Goal: Task Accomplishment & Management: Use online tool/utility

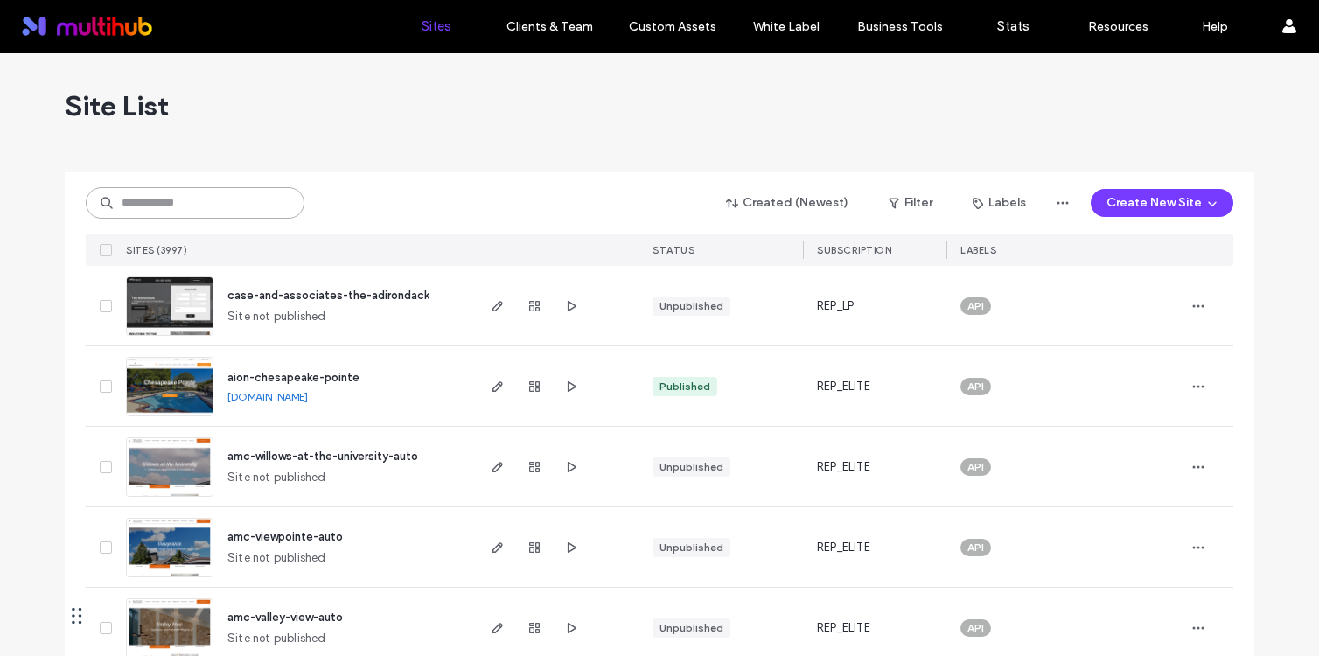
click at [201, 207] on input at bounding box center [195, 202] width 219 height 31
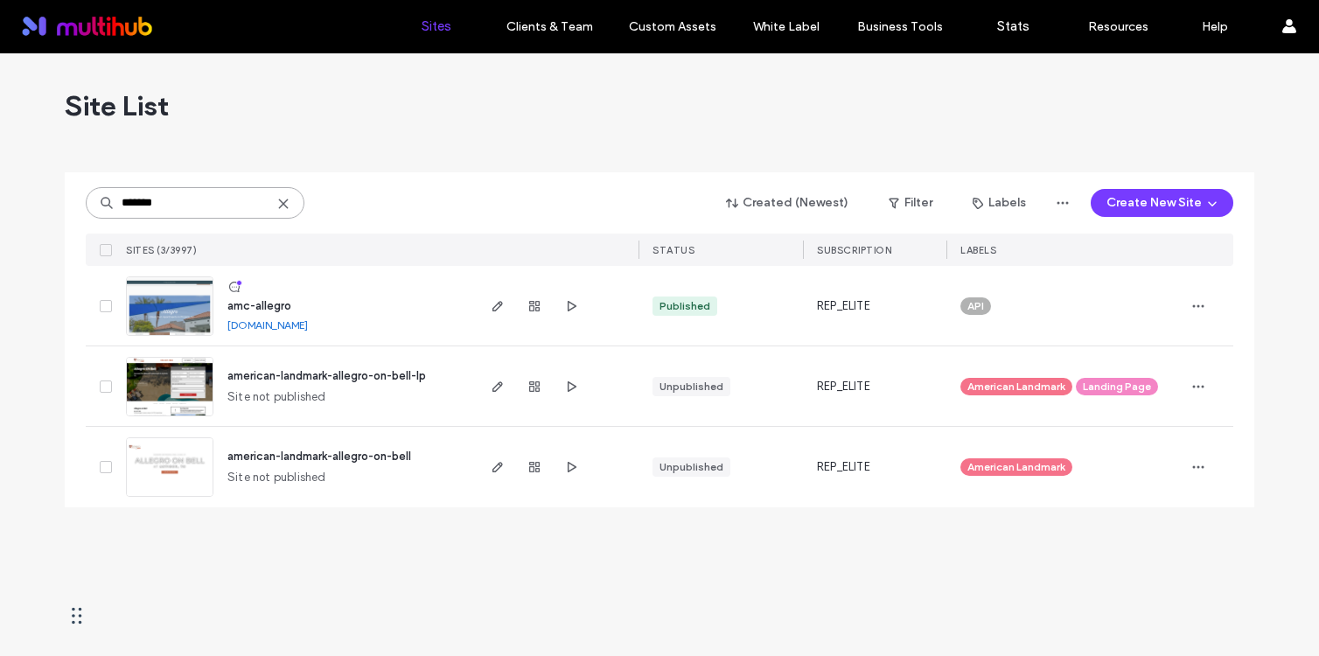
type input "*******"
click at [274, 303] on span "amc-allegro" at bounding box center [259, 305] width 64 height 13
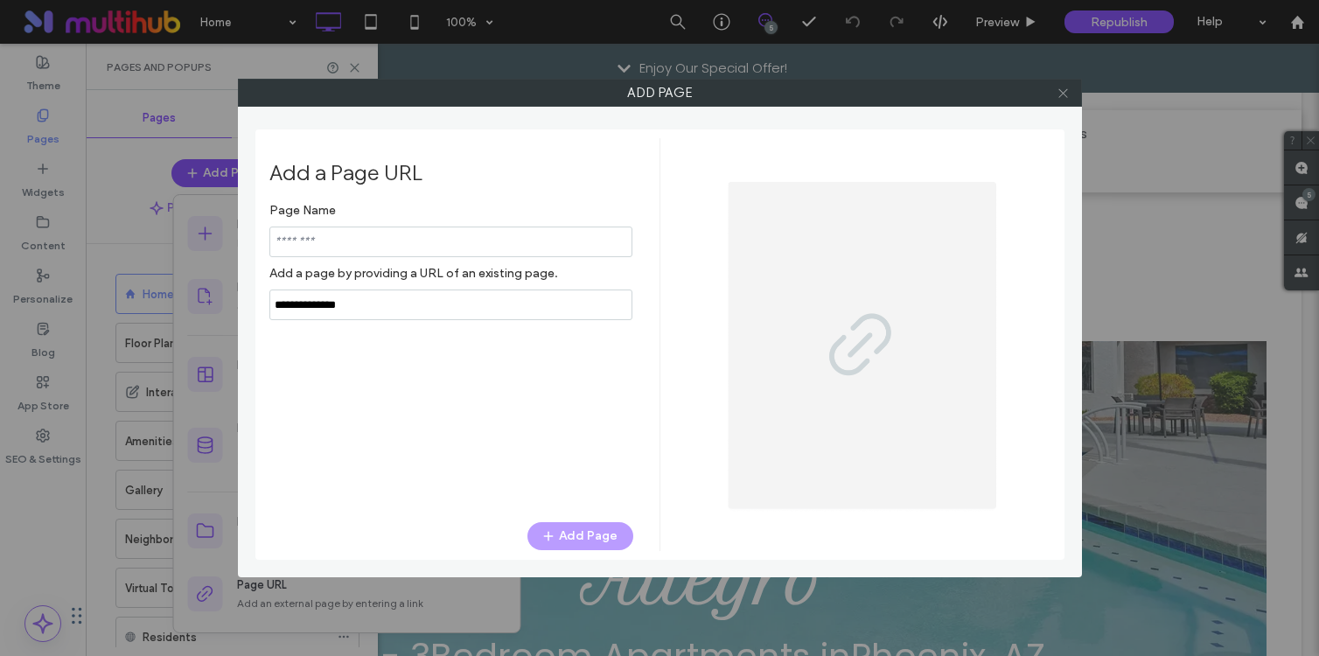
click at [1065, 99] on span at bounding box center [1063, 93] width 13 height 26
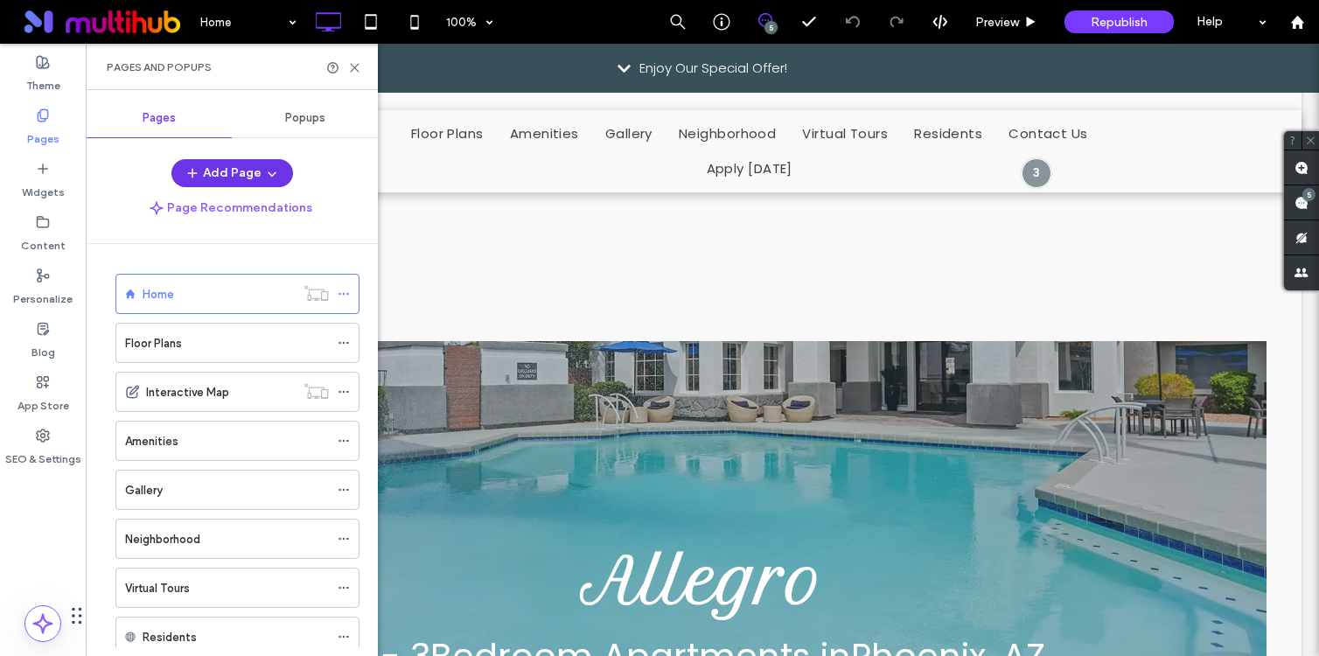
click at [262, 169] on span "button" at bounding box center [270, 173] width 17 height 26
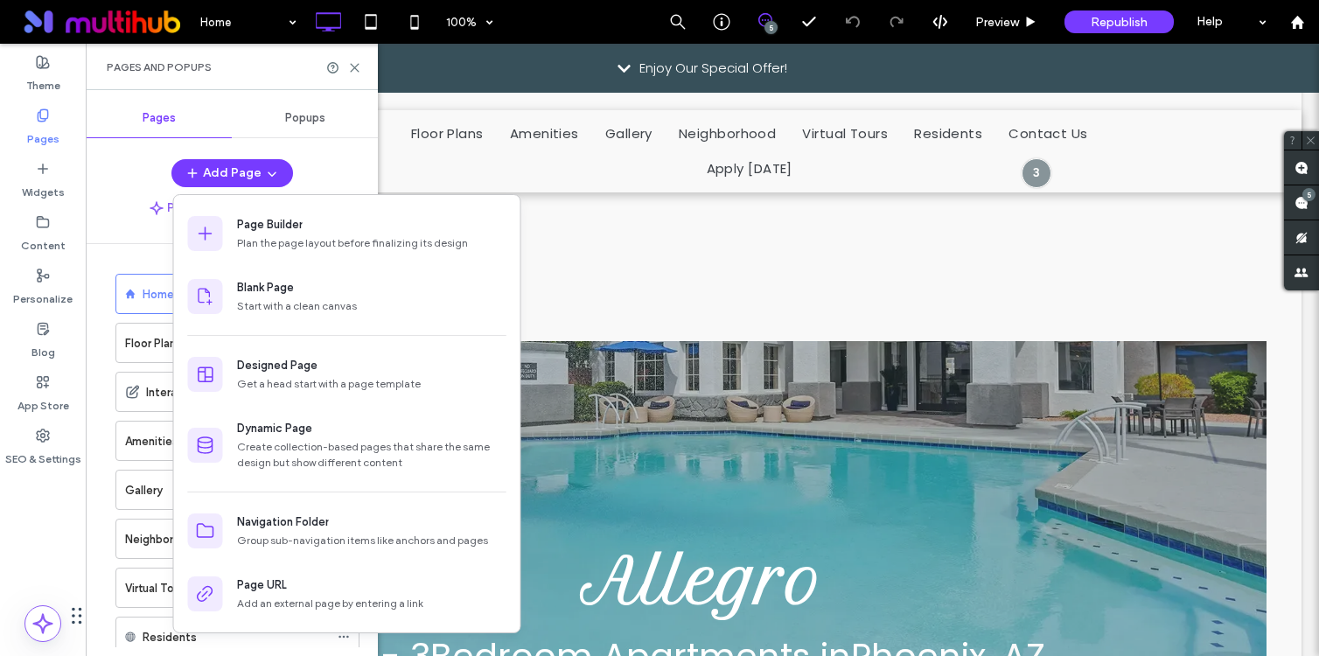
click at [340, 156] on div "Pages Popups Add Page Page Recommendations Home Floor Plans Interactive Map Ame…" at bounding box center [232, 373] width 292 height 548
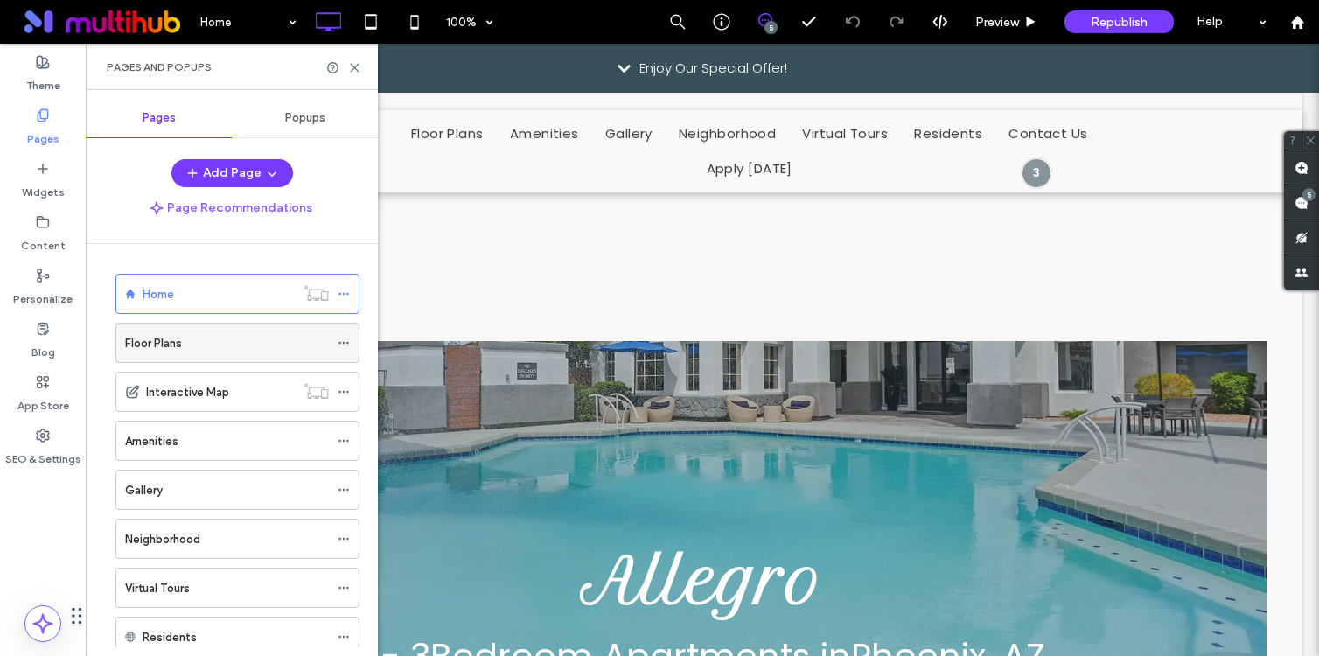
click at [347, 341] on icon at bounding box center [344, 343] width 12 height 12
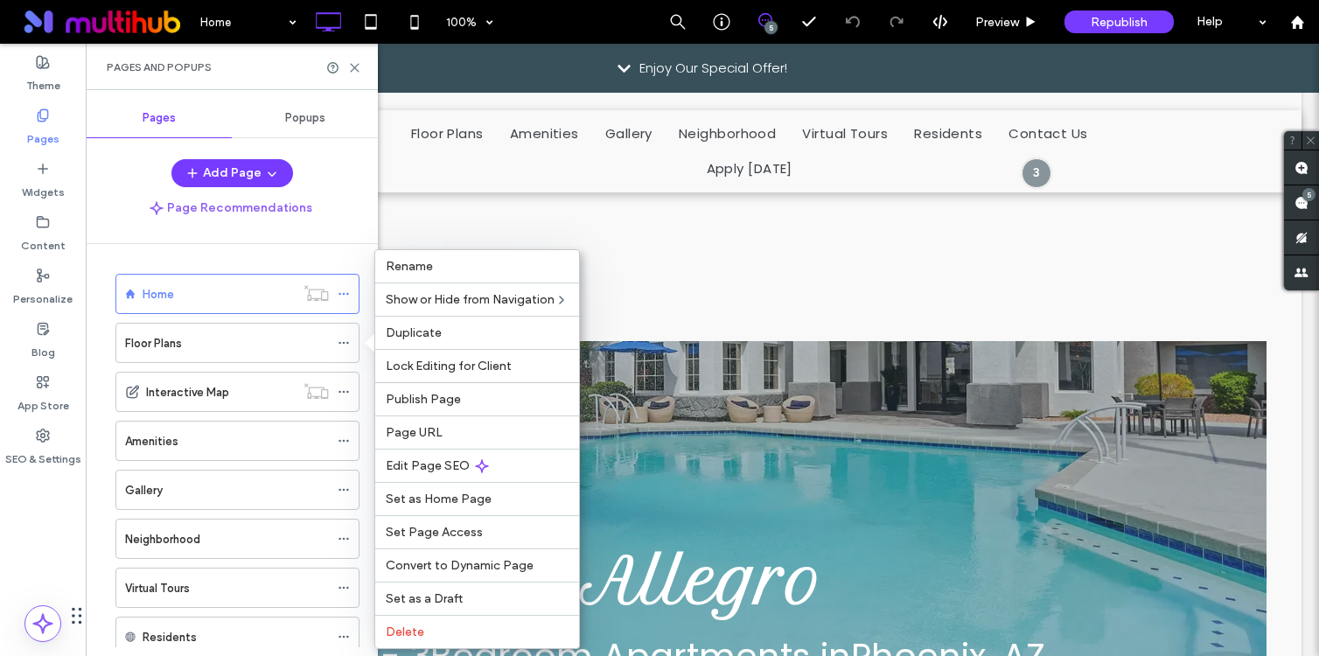
click at [317, 122] on span "Popups" at bounding box center [305, 118] width 40 height 14
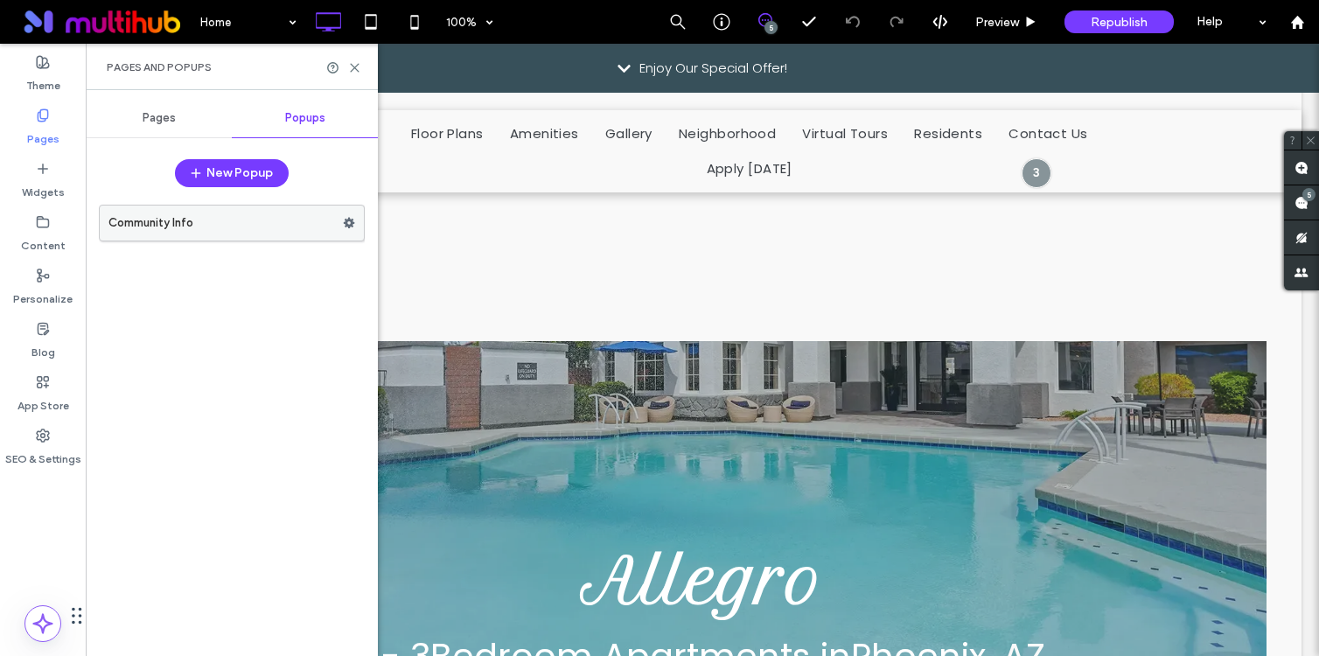
click at [349, 226] on use at bounding box center [349, 223] width 11 height 10
click at [185, 217] on label "Community Info" at bounding box center [225, 223] width 234 height 35
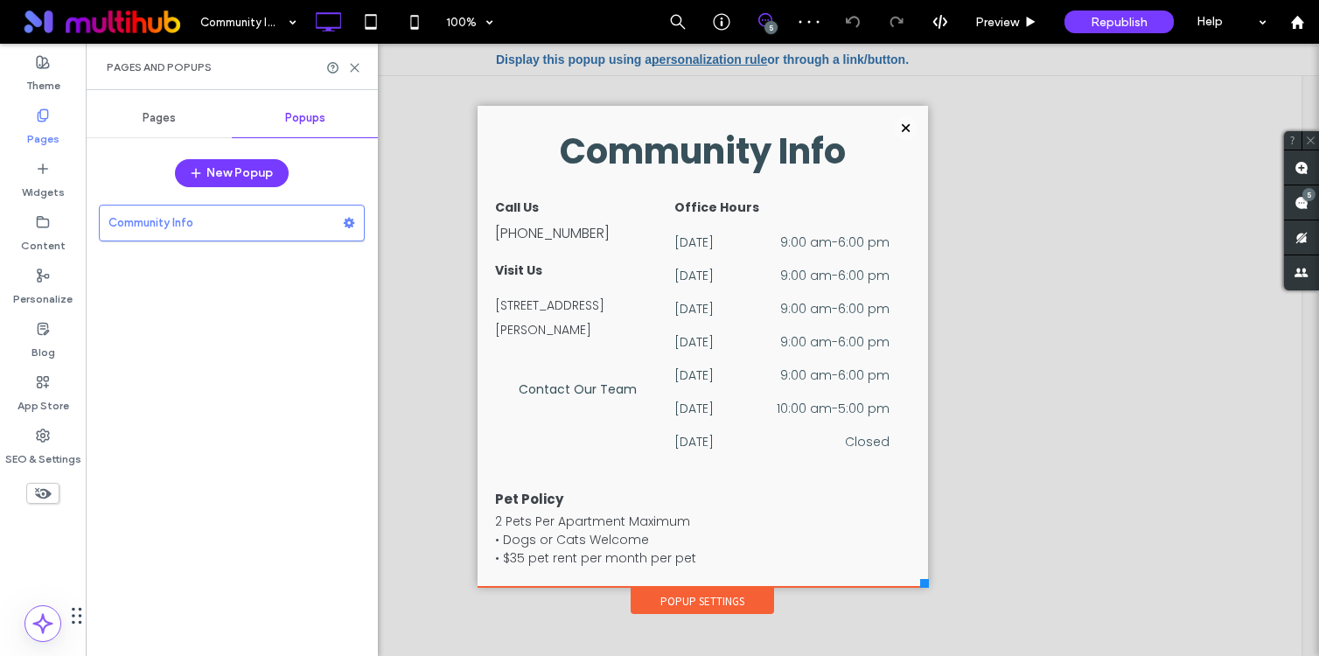
click at [147, 122] on span "Pages" at bounding box center [159, 118] width 33 height 14
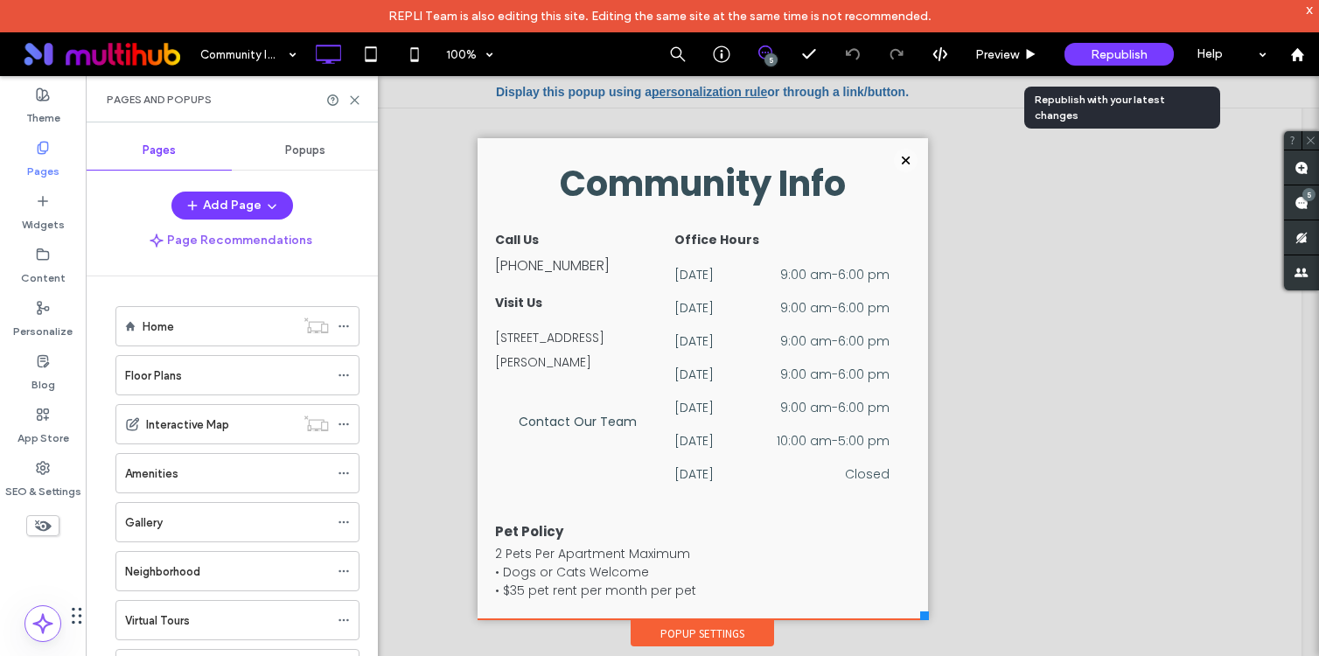
click at [1133, 47] on span "Republish" at bounding box center [1119, 54] width 57 height 15
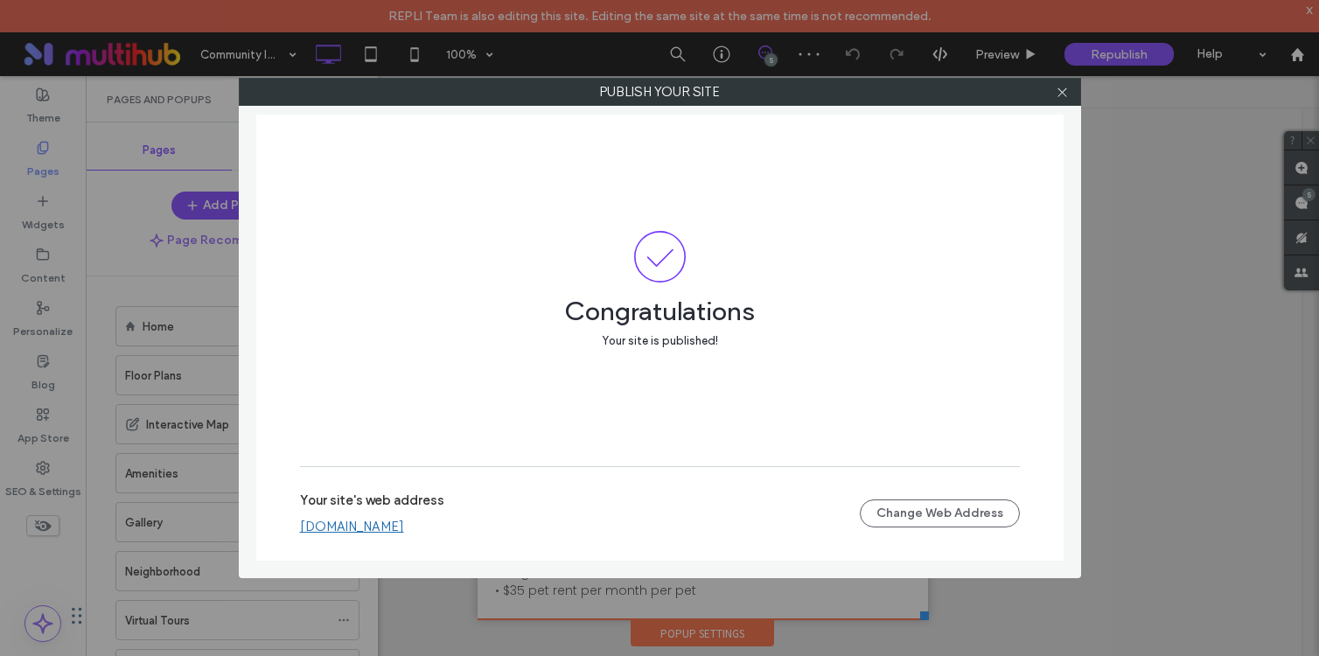
click at [384, 537] on div "Your site's web address amc-allegro.multiscreensite.com Change Web Address" at bounding box center [660, 513] width 720 height 56
click at [391, 529] on link "[DOMAIN_NAME]" at bounding box center [352, 527] width 104 height 16
click at [1065, 94] on use at bounding box center [1061, 91] width 9 height 9
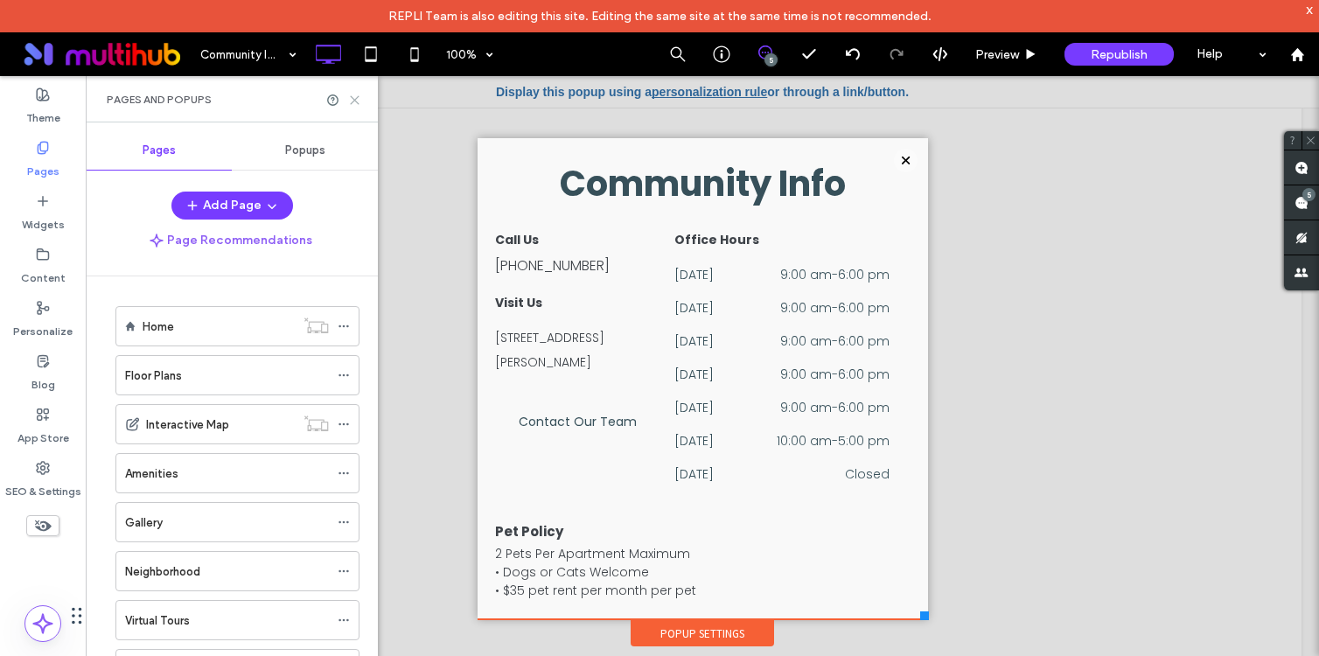
click at [351, 101] on icon at bounding box center [354, 100] width 13 height 13
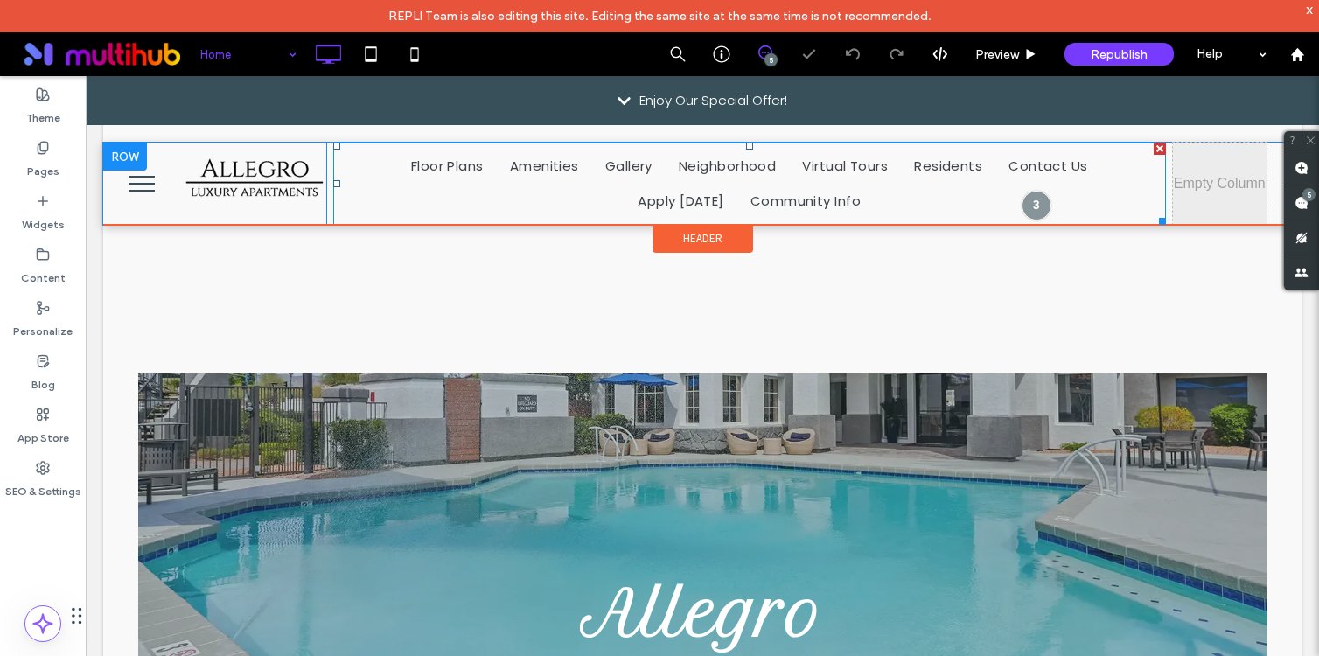
click at [910, 203] on ul "Floor Plans Amenities Gallery Neighborhood Virtual Tours Residents Contact Us A…" at bounding box center [749, 184] width 806 height 70
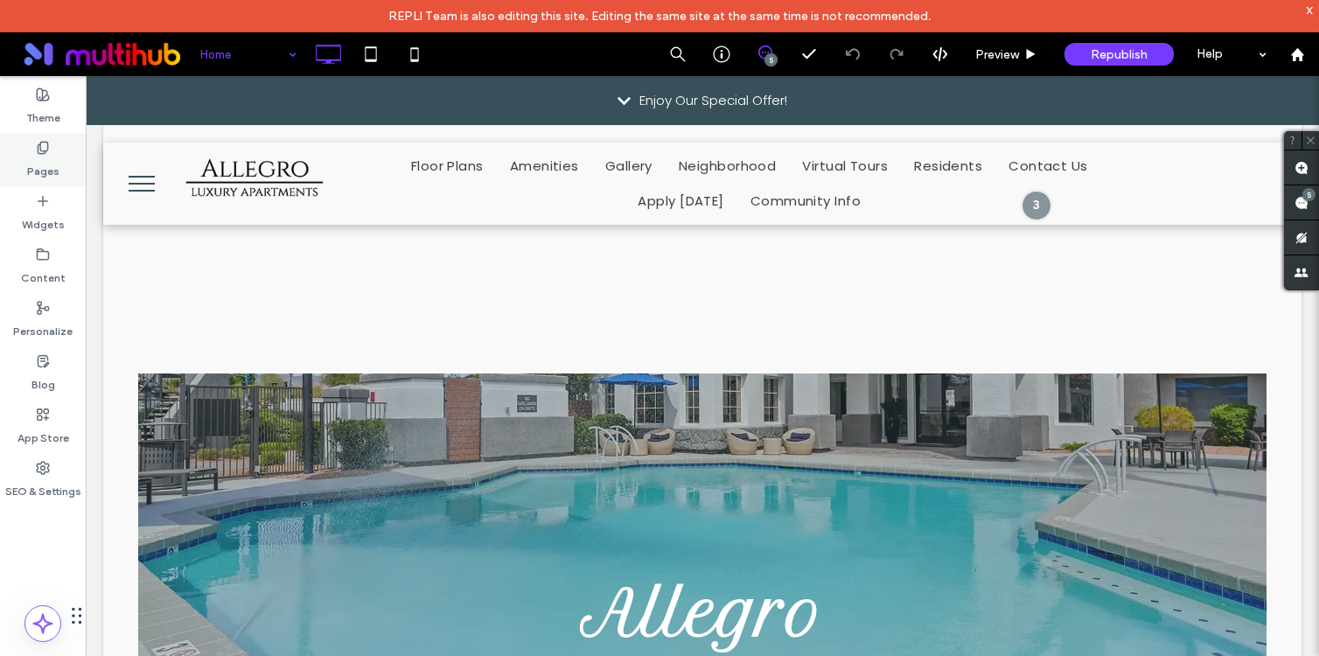
click at [36, 142] on icon at bounding box center [43, 148] width 14 height 14
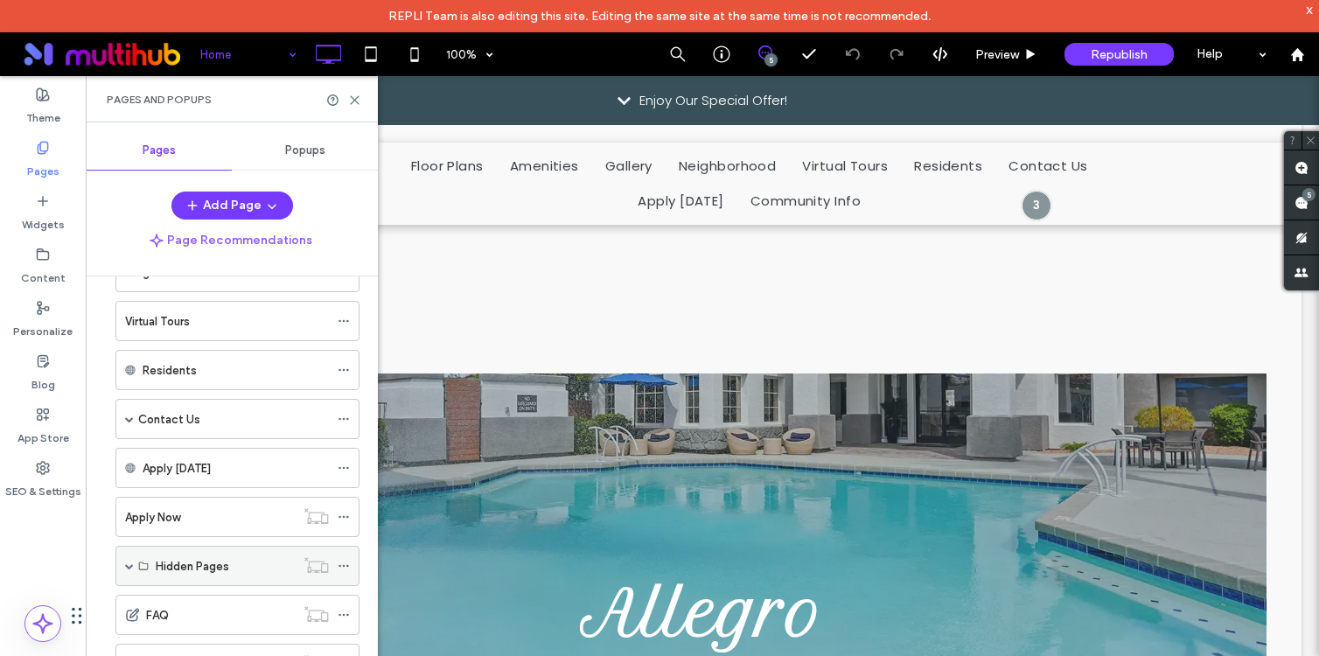
scroll to position [396, 0]
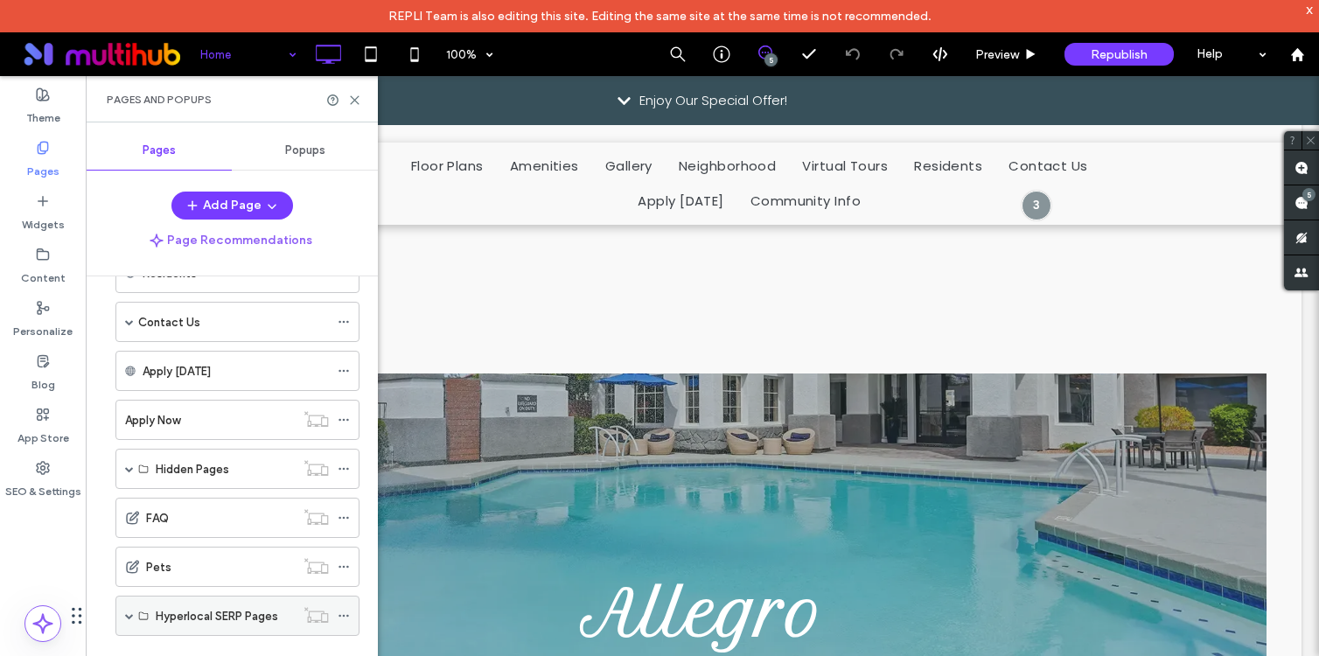
click at [127, 616] on span at bounding box center [129, 615] width 9 height 9
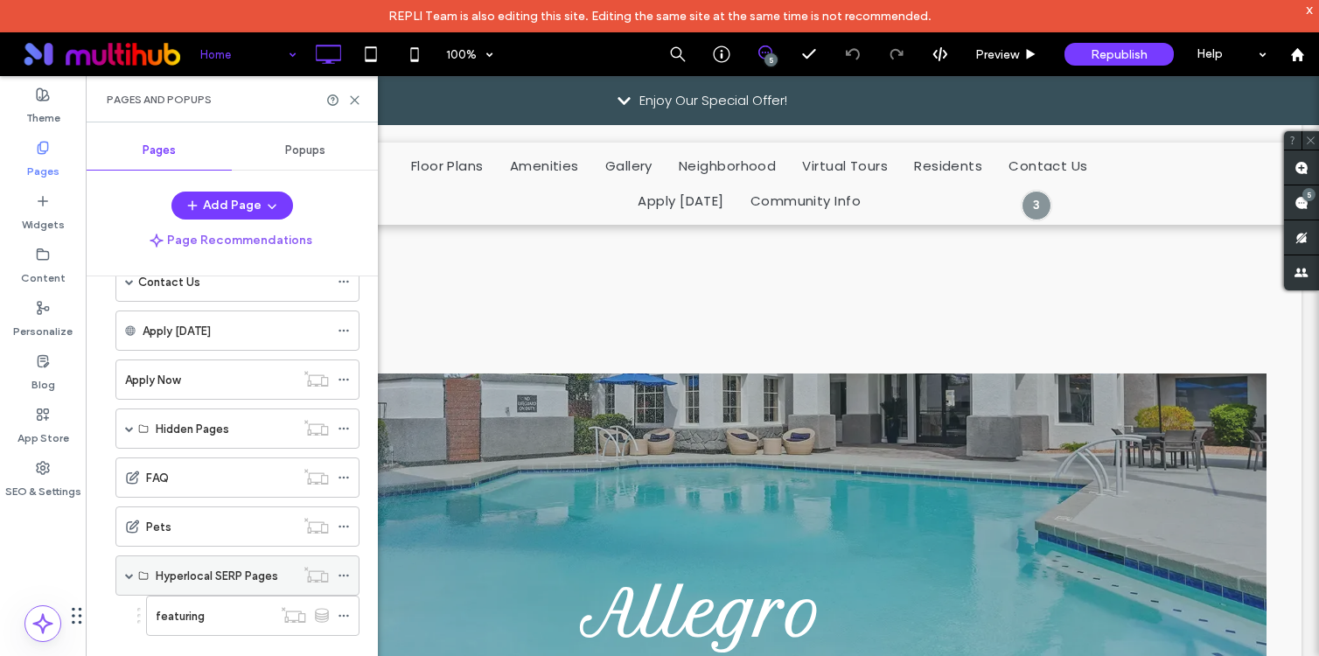
click at [127, 574] on span at bounding box center [129, 575] width 9 height 9
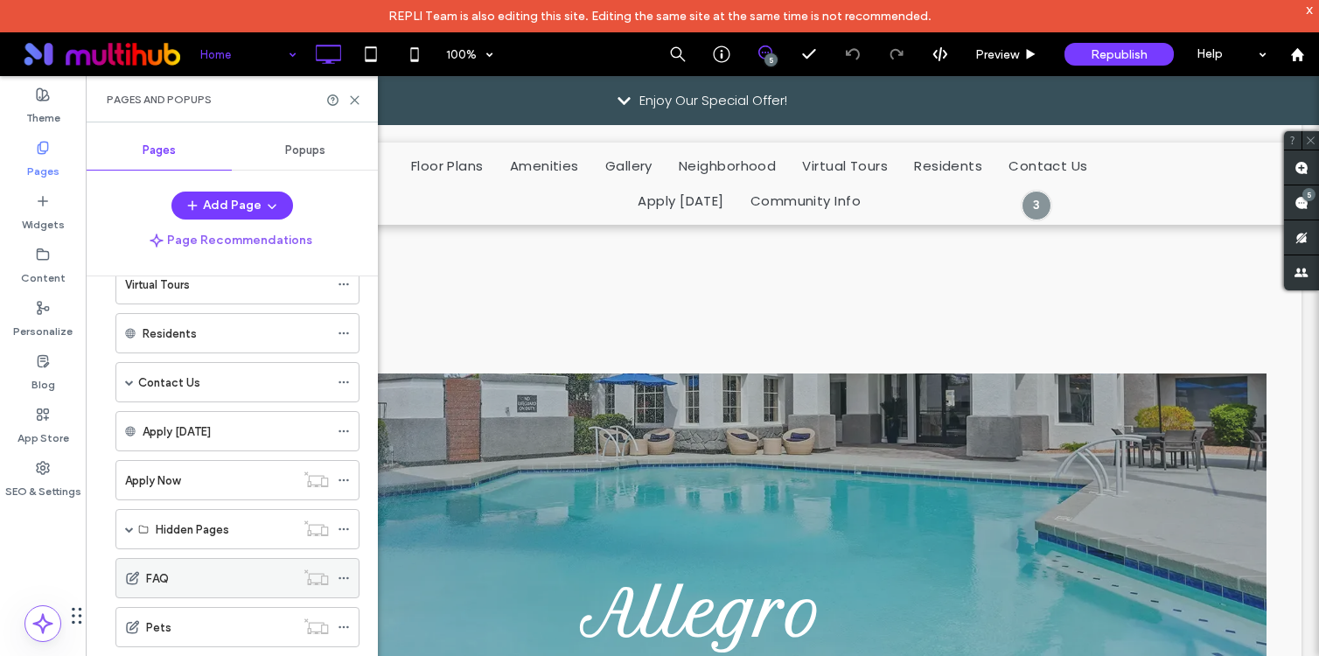
scroll to position [330, 0]
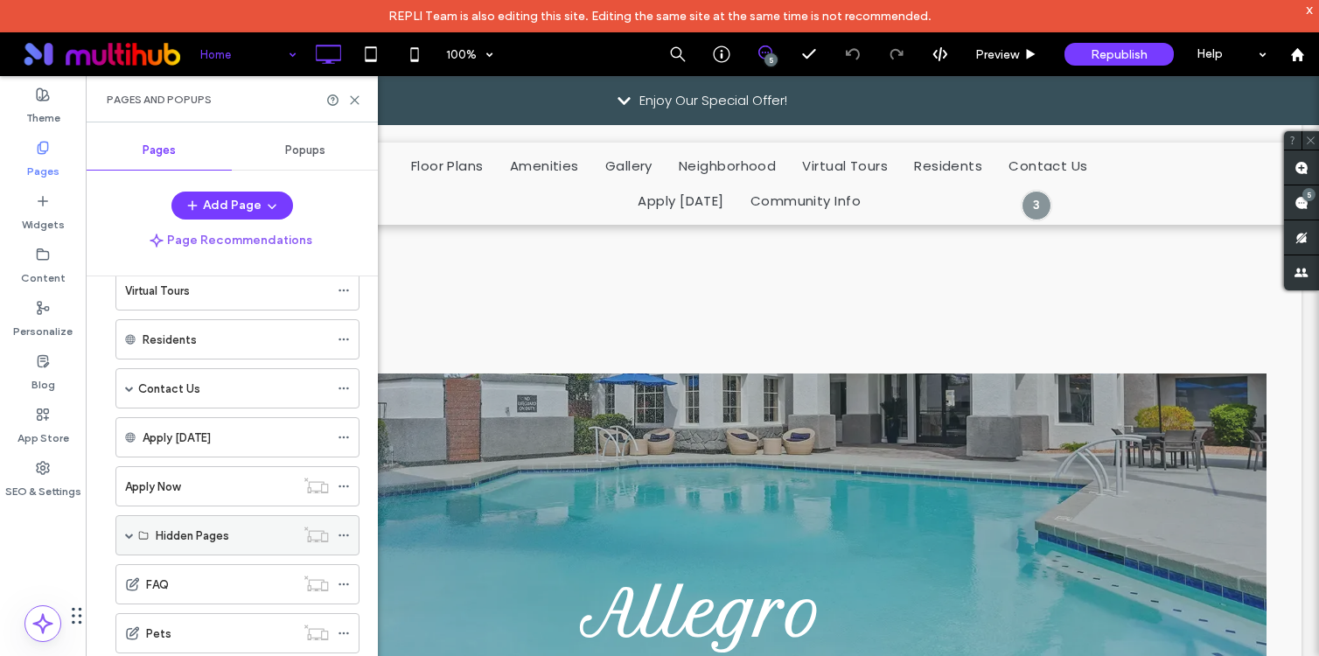
click at [131, 536] on span at bounding box center [129, 535] width 9 height 9
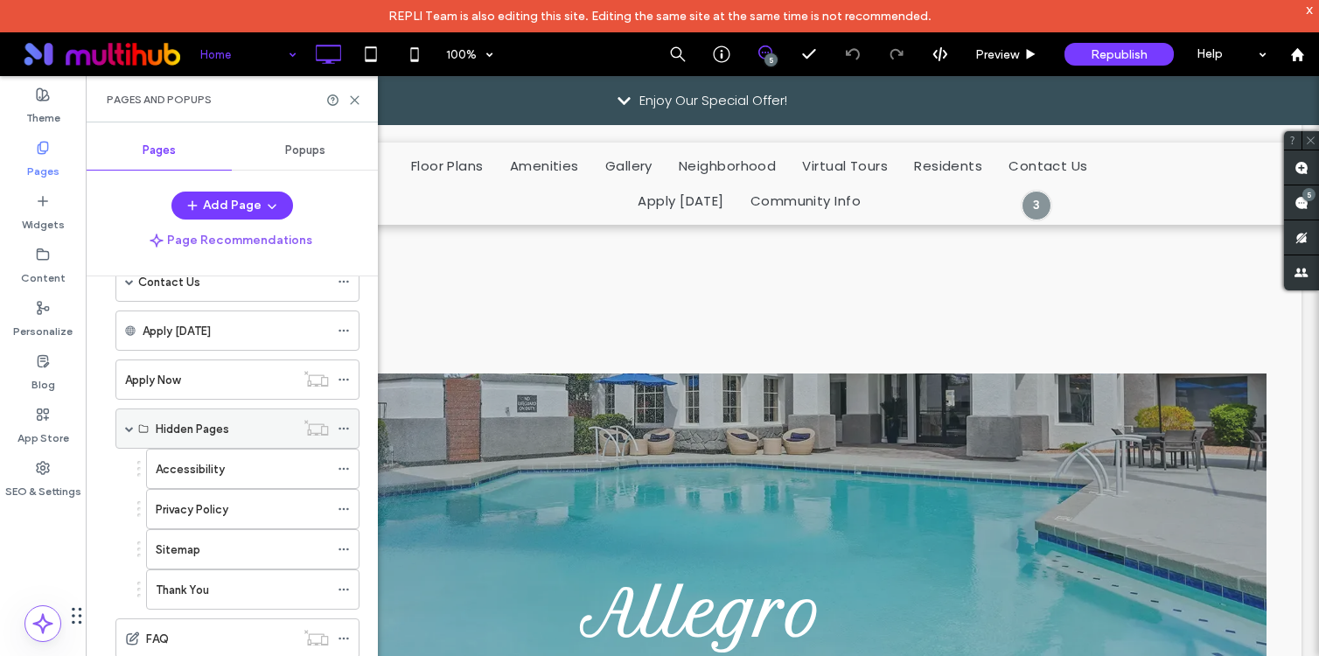
click at [129, 424] on span at bounding box center [129, 428] width 9 height 9
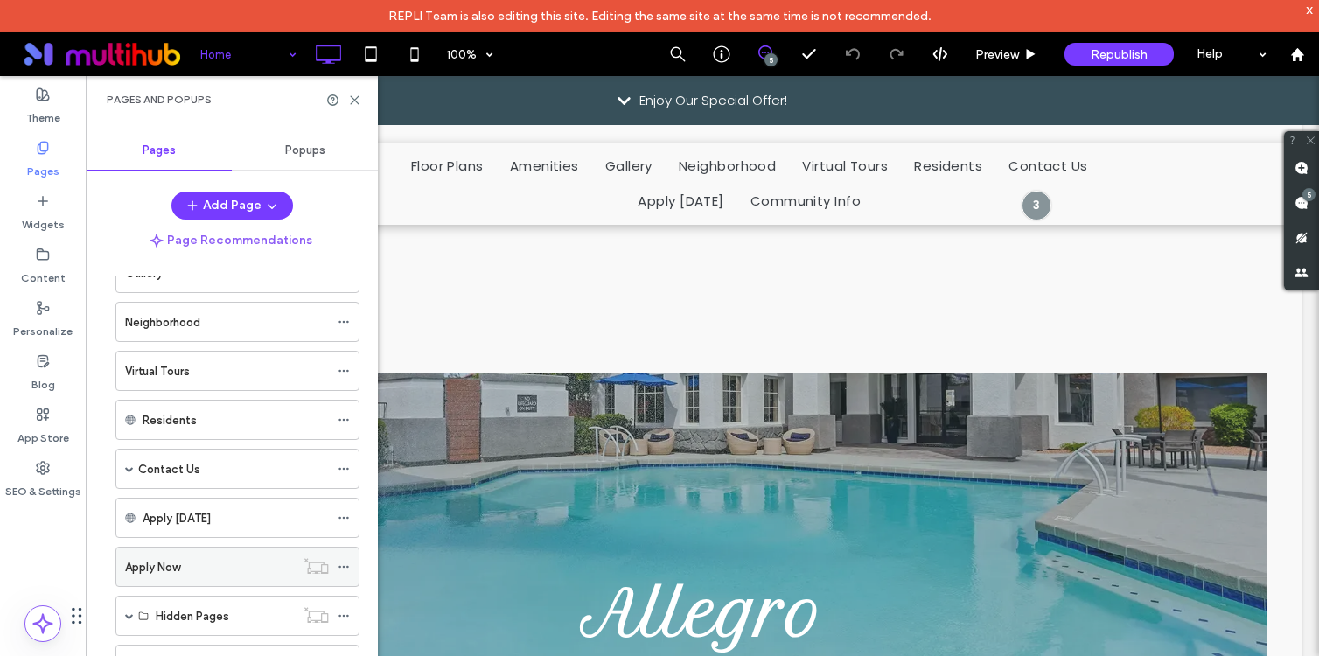
scroll to position [257, 0]
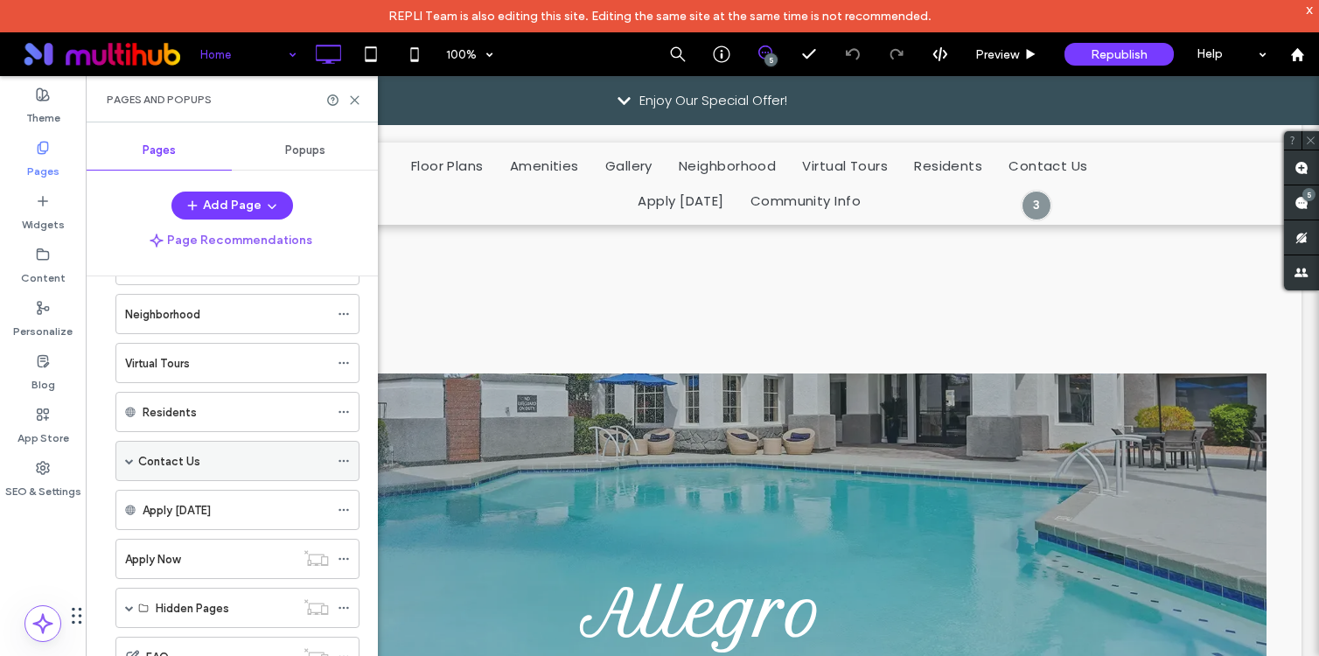
click at [129, 461] on span at bounding box center [129, 461] width 9 height 9
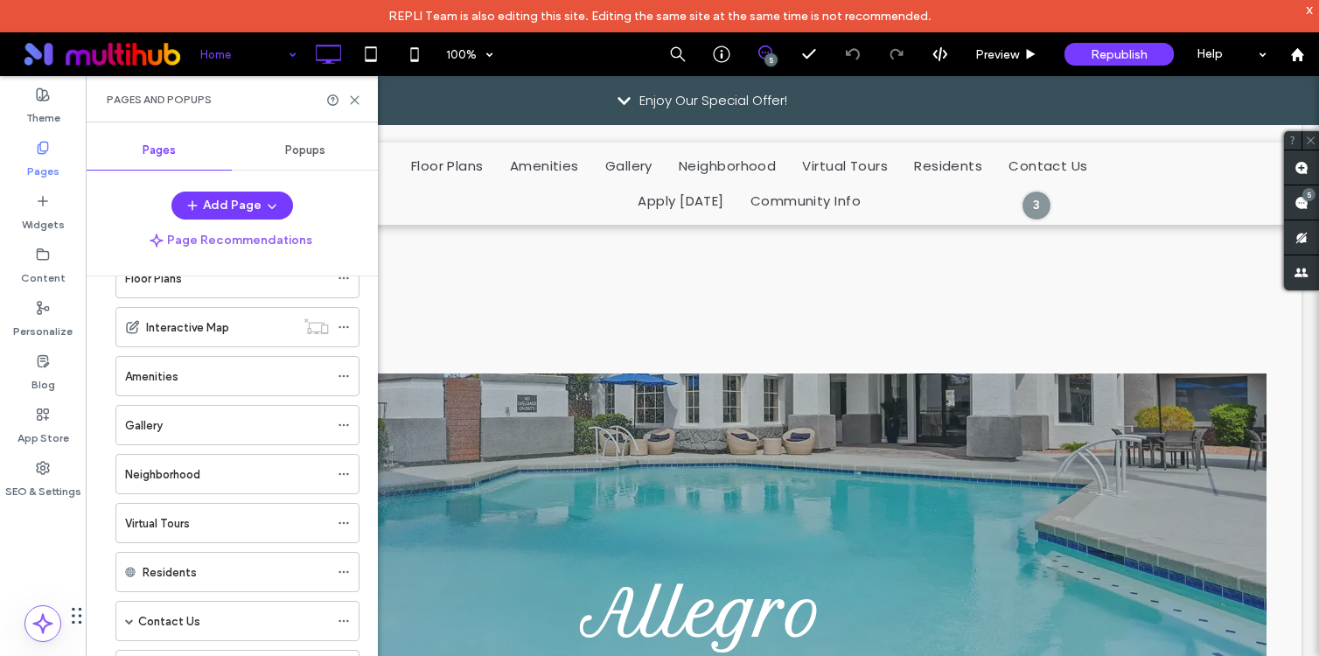
scroll to position [0, 0]
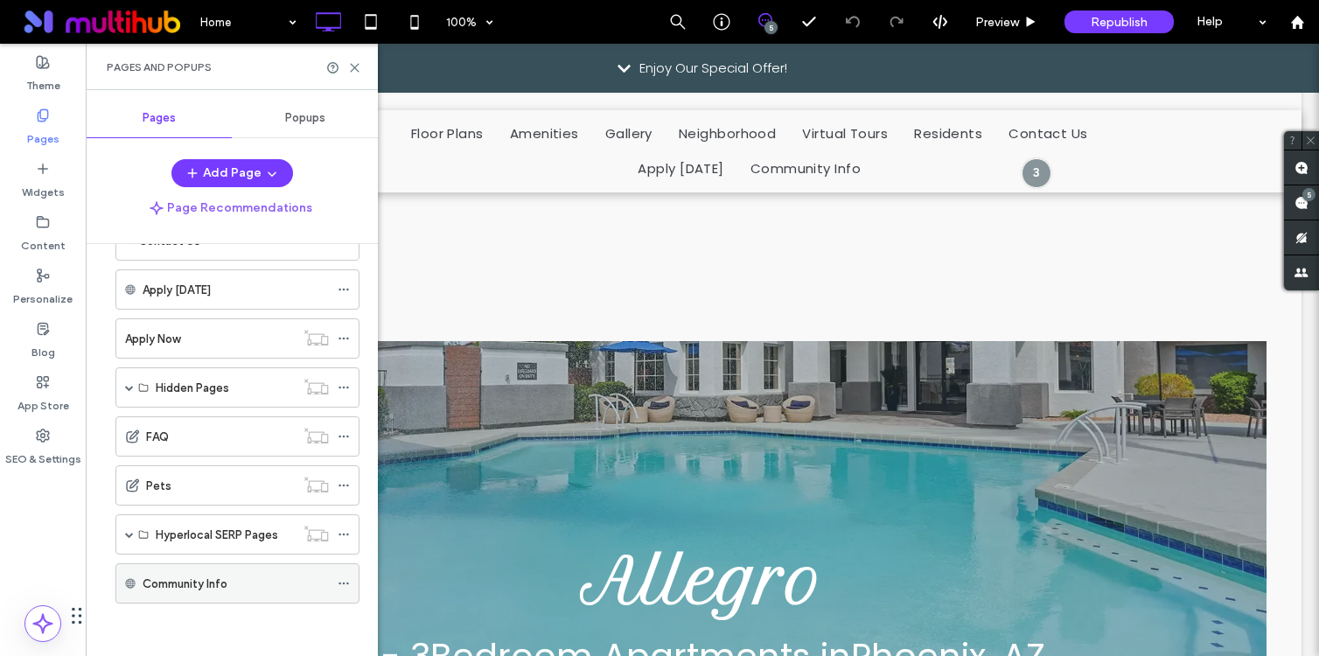
click at [344, 580] on icon at bounding box center [344, 583] width 12 height 12
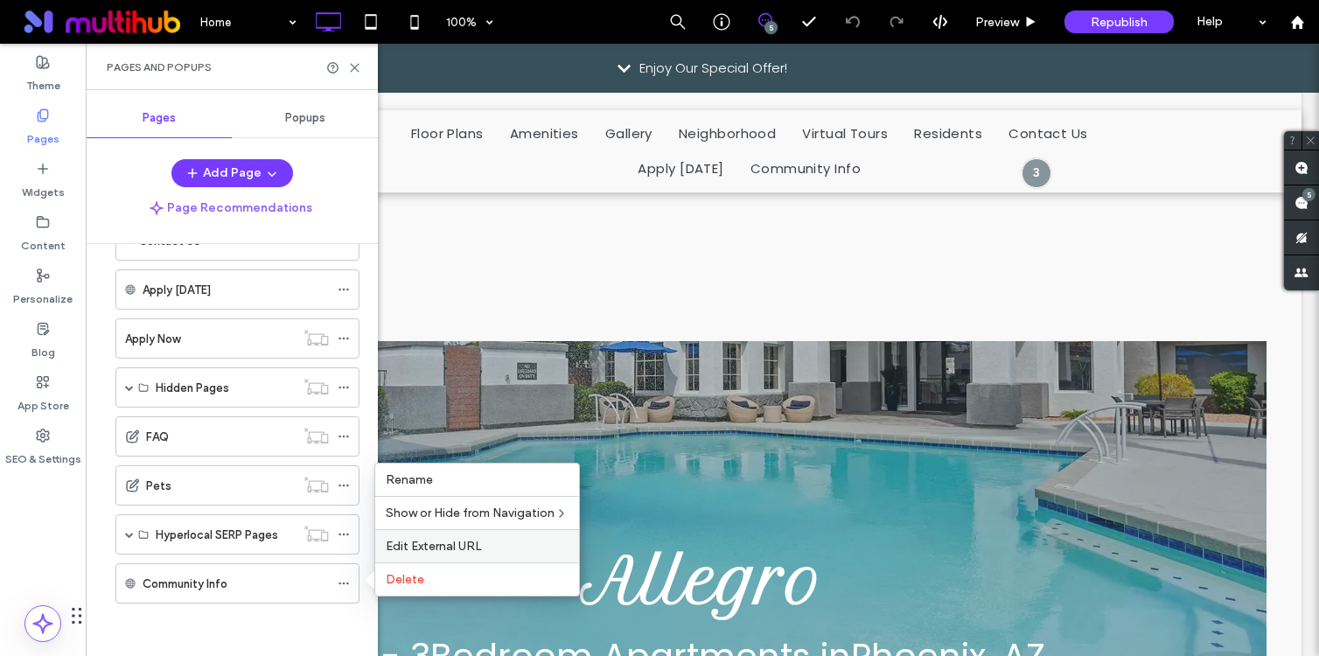
click at [499, 549] on label "Edit External URL" at bounding box center [477, 546] width 183 height 15
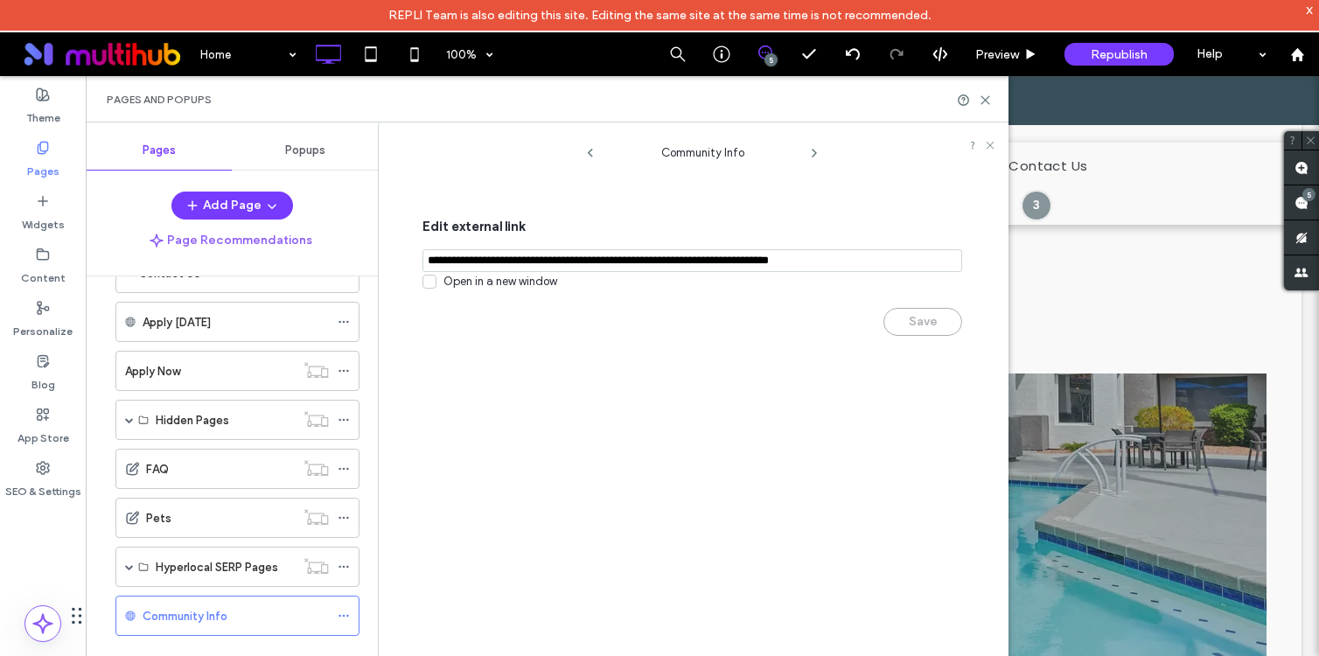
click at [790, 231] on span "Edit external link" at bounding box center [692, 226] width 540 height 45
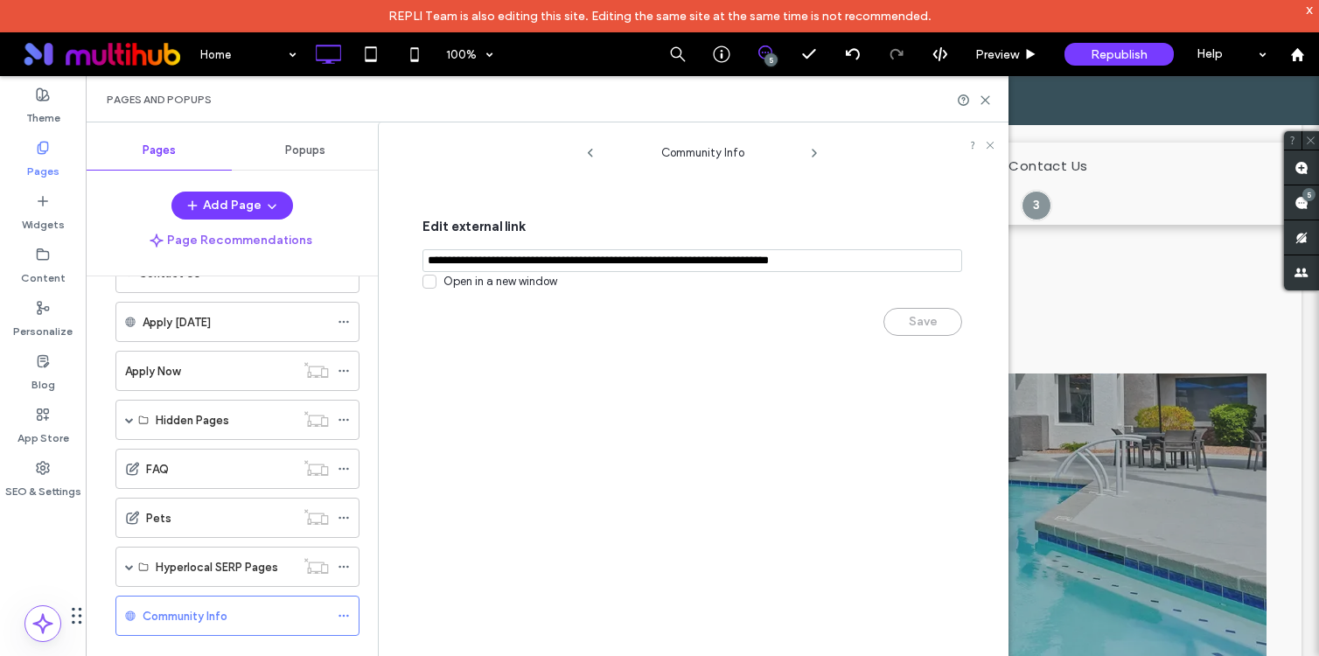
drag, startPoint x: 788, startPoint y: 258, endPoint x: 415, endPoint y: 257, distance: 373.5
click at [415, 257] on div "Edit external link Open in a new window Save" at bounding box center [695, 260] width 599 height 189
paste input "**********"
type input "**********"
click at [915, 324] on button "Save" at bounding box center [922, 322] width 79 height 28
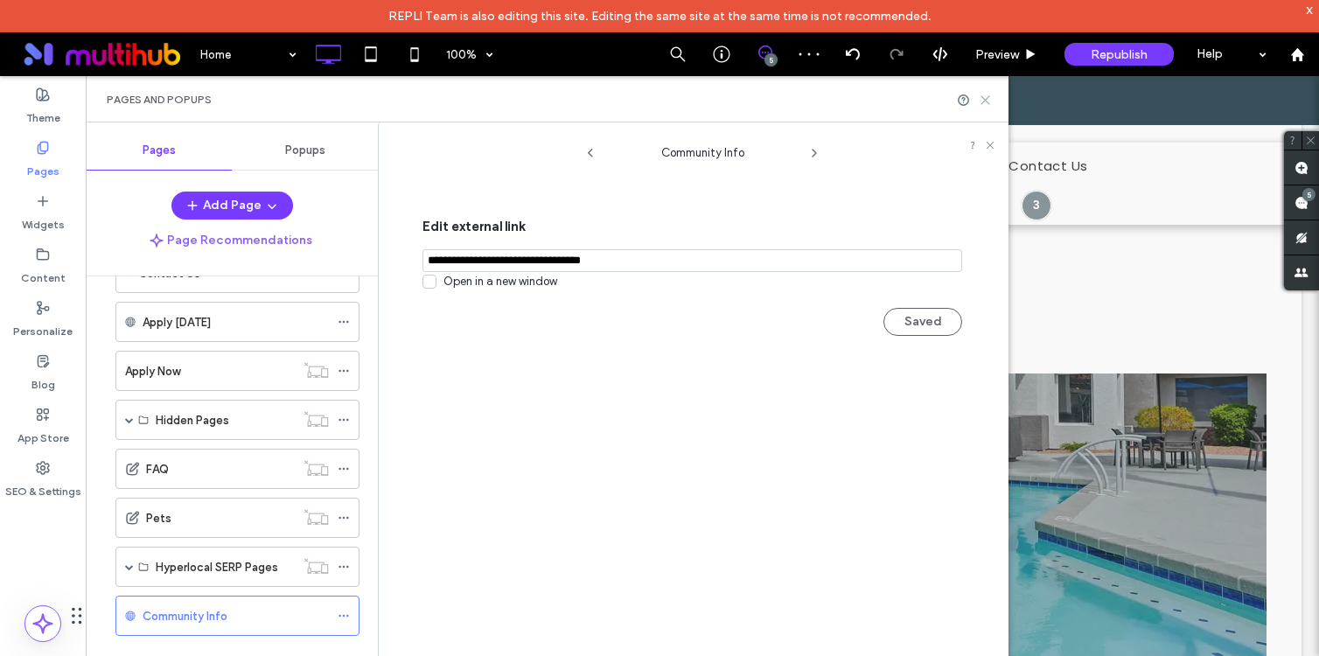
click at [982, 96] on use at bounding box center [985, 100] width 8 height 8
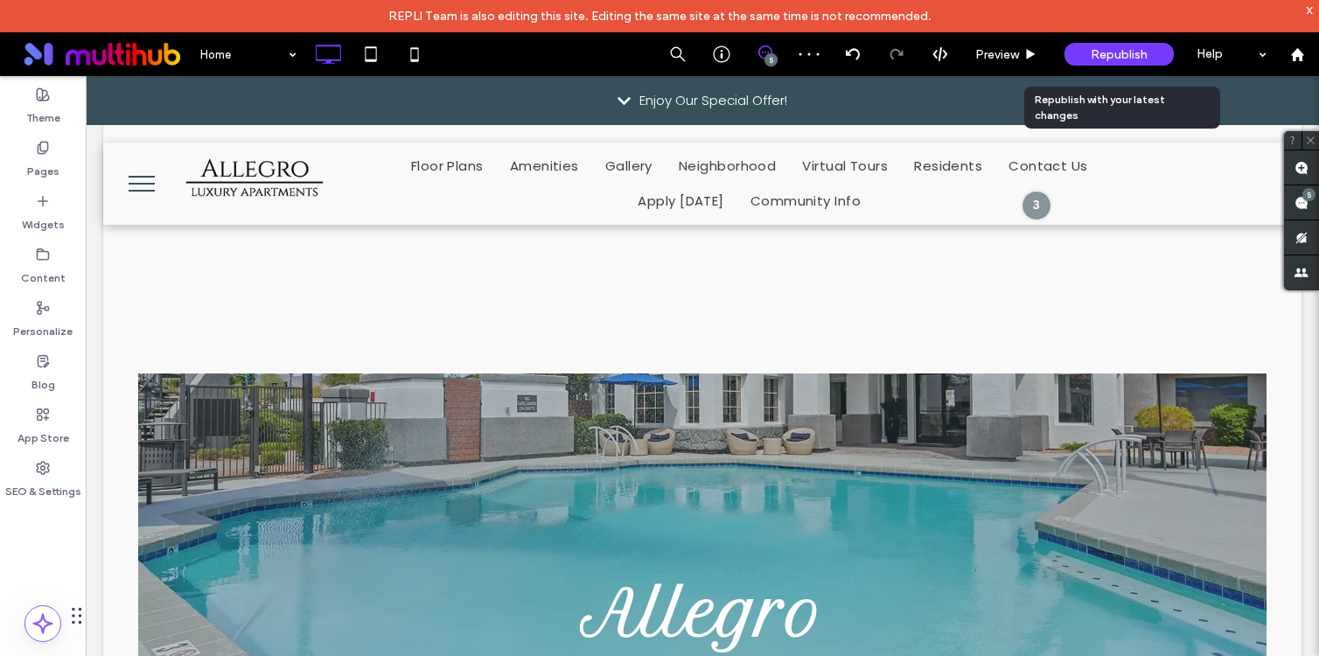
click at [1124, 57] on span "Republish" at bounding box center [1119, 54] width 57 height 15
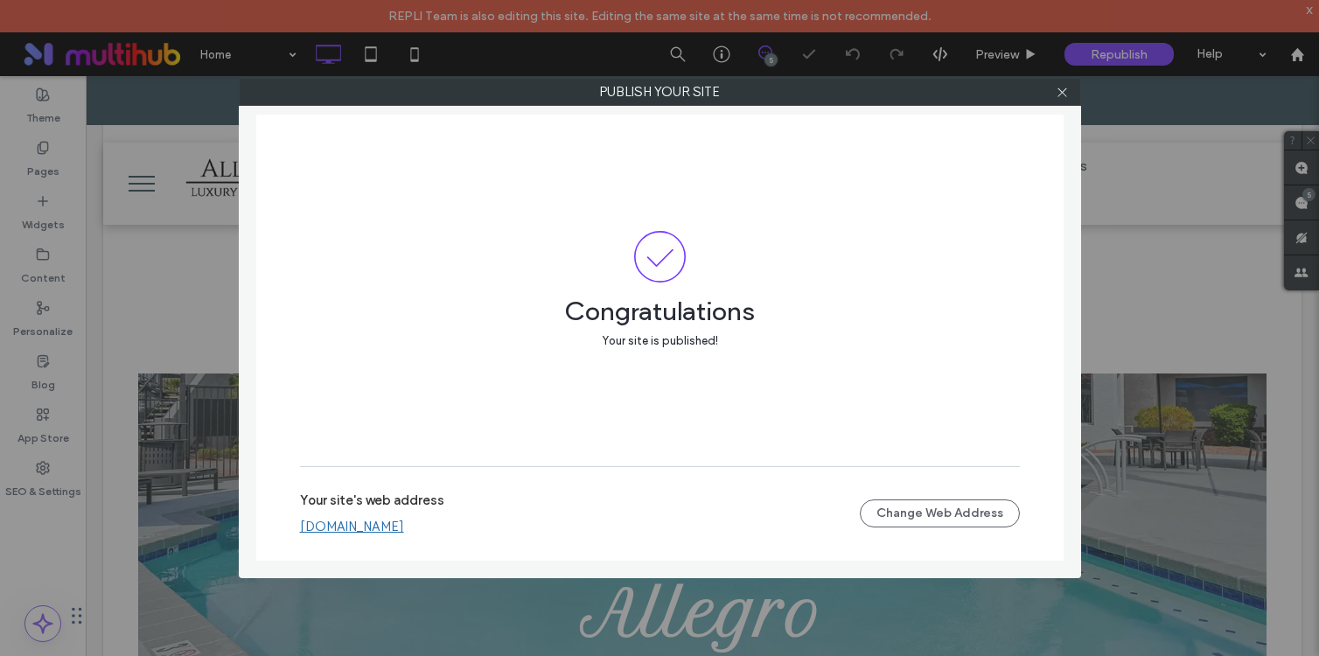
click at [386, 528] on link "[DOMAIN_NAME]" at bounding box center [352, 527] width 104 height 16
click at [1059, 91] on icon at bounding box center [1062, 92] width 13 height 13
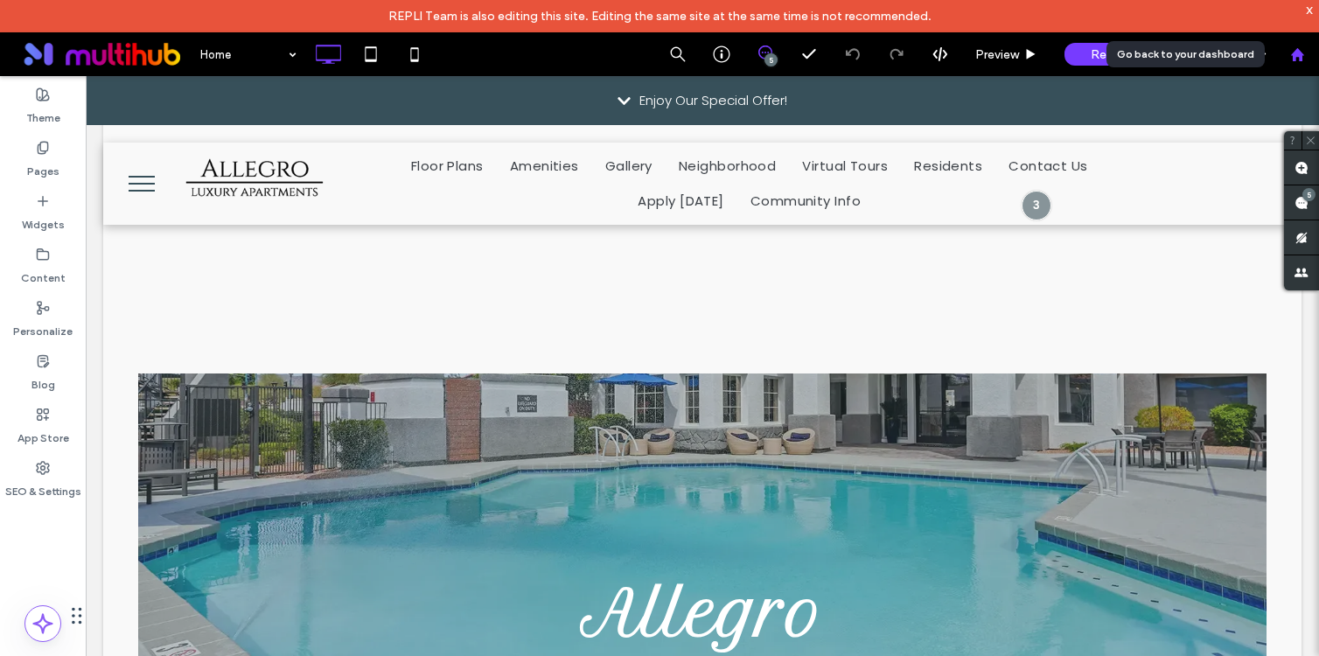
click at [1290, 55] on icon at bounding box center [1297, 54] width 15 height 15
